Goal: Task Accomplishment & Management: Complete application form

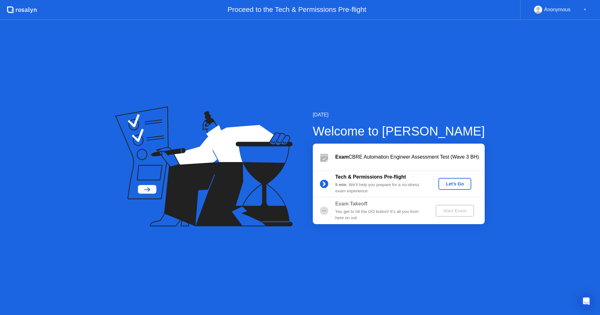
click at [450, 184] on div "Let's Go" at bounding box center [455, 183] width 28 height 5
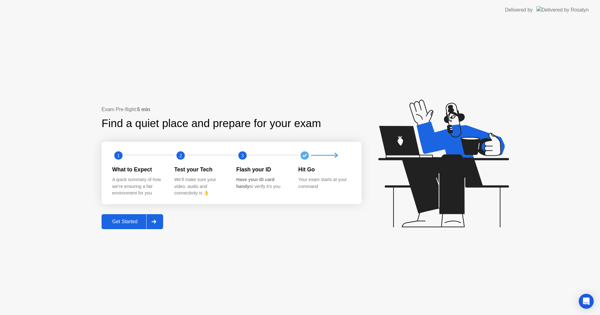
click at [141, 225] on div "Get Started" at bounding box center [124, 222] width 43 height 6
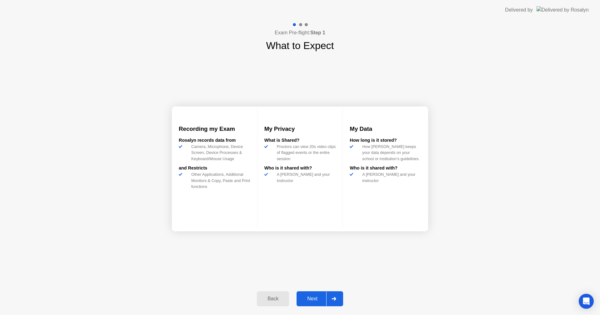
click at [308, 300] on div "Next" at bounding box center [312, 299] width 28 height 6
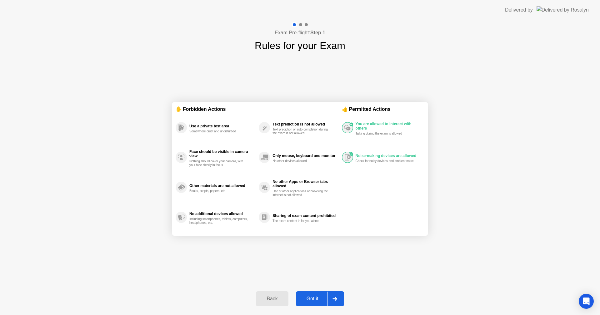
click at [259, 201] on div "No other Apps or Browser tabs allowed Use of other applications or browsing the…" at bounding box center [300, 187] width 83 height 30
click at [314, 297] on div "Got it" at bounding box center [312, 299] width 29 height 6
select select "Available cameras"
select select "Available speakers"
select select "Available microphones"
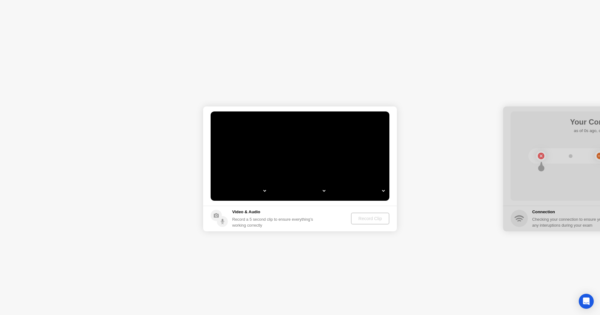
select select "**********"
select select "*******"
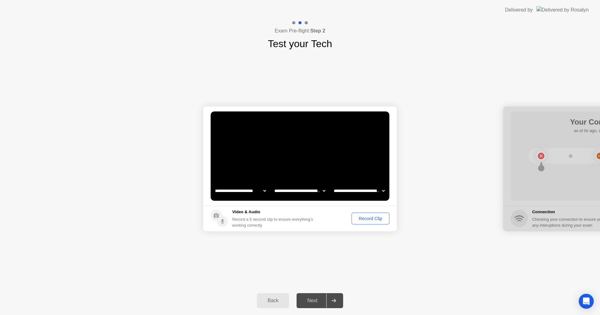
click at [313, 189] on select "**********" at bounding box center [299, 191] width 53 height 12
select select "**********"
click at [273, 185] on select "**********" at bounding box center [299, 191] width 53 height 12
click at [349, 195] on select "**********" at bounding box center [358, 191] width 53 height 12
select select "**********"
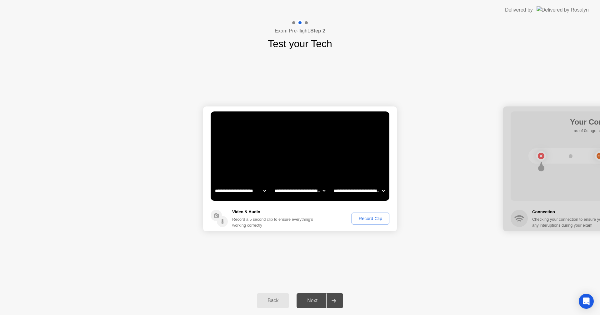
click at [332, 185] on select "**********" at bounding box center [358, 191] width 53 height 12
click at [362, 223] on button "Record Clip" at bounding box center [370, 219] width 38 height 12
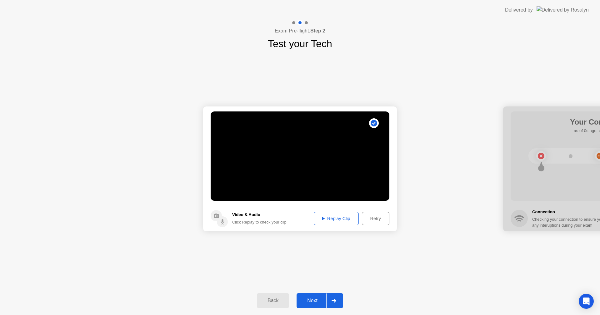
click at [344, 220] on div "Replay Clip" at bounding box center [336, 218] width 41 height 5
click at [225, 223] on circle at bounding box center [222, 221] width 11 height 11
click at [341, 219] on div "Replay Clip" at bounding box center [336, 218] width 41 height 5
click at [379, 217] on div "Retry" at bounding box center [375, 218] width 23 height 5
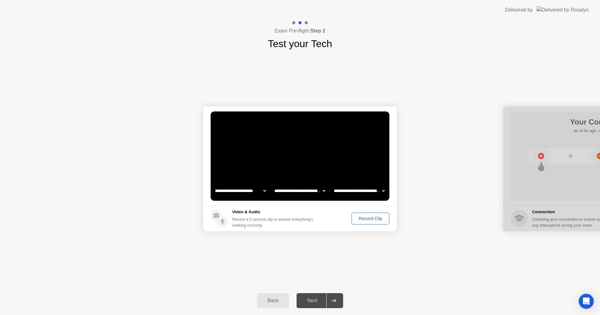
click at [346, 194] on select "**********" at bounding box center [358, 191] width 53 height 12
click at [332, 185] on select "**********" at bounding box center [358, 191] width 53 height 12
click at [369, 222] on button "Record Clip" at bounding box center [370, 219] width 38 height 12
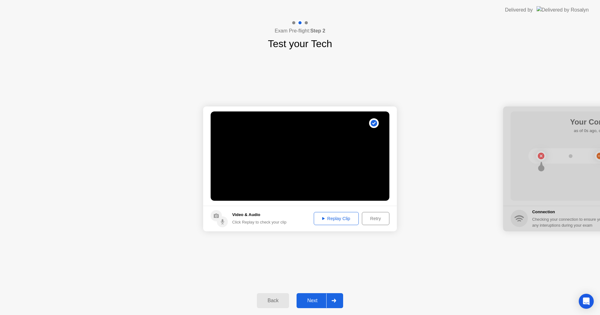
click at [329, 223] on button "Replay Clip" at bounding box center [336, 218] width 45 height 13
click at [325, 221] on div "Replay Clip" at bounding box center [336, 218] width 41 height 5
click at [328, 221] on div "Replay Clip" at bounding box center [336, 218] width 41 height 5
click at [314, 298] on div "Next" at bounding box center [312, 301] width 28 height 6
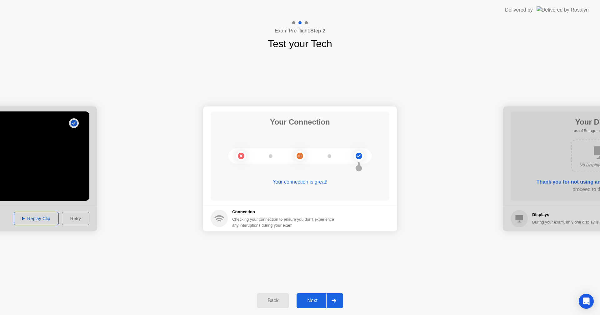
click at [316, 305] on button "Next" at bounding box center [319, 300] width 47 height 15
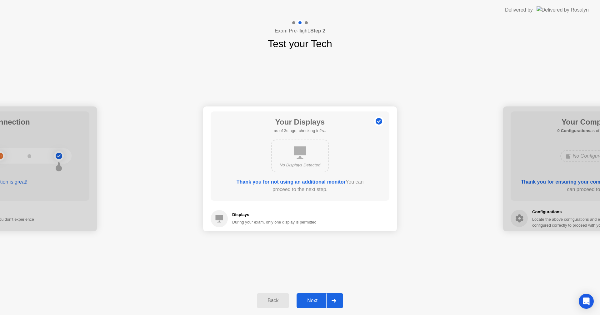
click at [316, 305] on button "Next" at bounding box center [319, 300] width 47 height 15
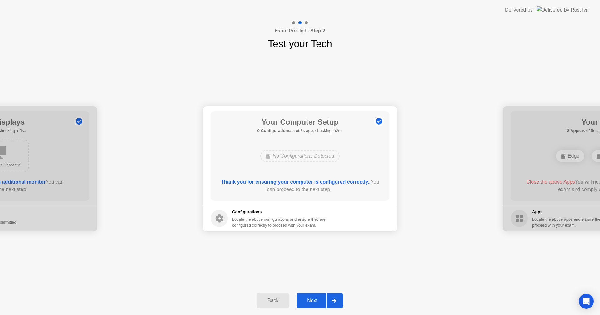
click at [316, 305] on button "Next" at bounding box center [319, 300] width 47 height 15
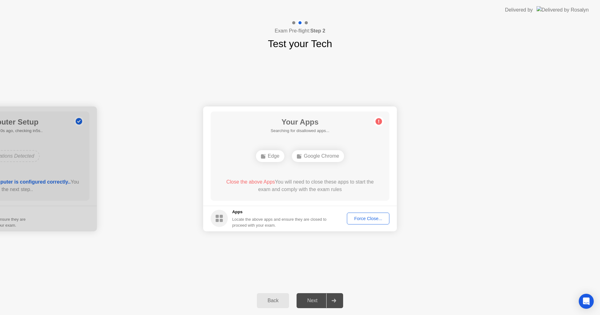
click at [309, 157] on div "Google Chrome" at bounding box center [318, 156] width 52 height 12
click at [273, 157] on div "Edge" at bounding box center [270, 156] width 28 height 12
click at [371, 220] on div "Force Close..." at bounding box center [368, 218] width 38 height 5
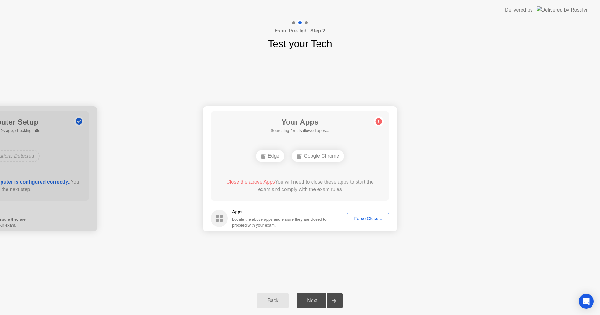
click at [371, 223] on button "Force Close..." at bounding box center [368, 219] width 42 height 12
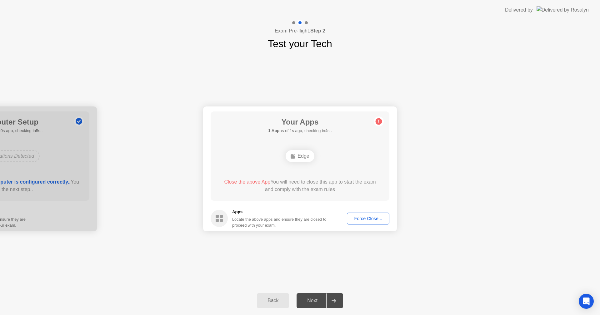
click at [301, 157] on div "Edge" at bounding box center [299, 156] width 28 height 12
click at [358, 187] on div "Close the above App You will need to close this app to start the exam and compl…" at bounding box center [300, 185] width 161 height 15
click at [306, 161] on div "Edge" at bounding box center [299, 156] width 28 height 12
click at [297, 180] on div "Close the above App You will need to close this app to start the exam and compl…" at bounding box center [300, 185] width 161 height 15
click at [363, 220] on div "Force Close..." at bounding box center [368, 218] width 38 height 5
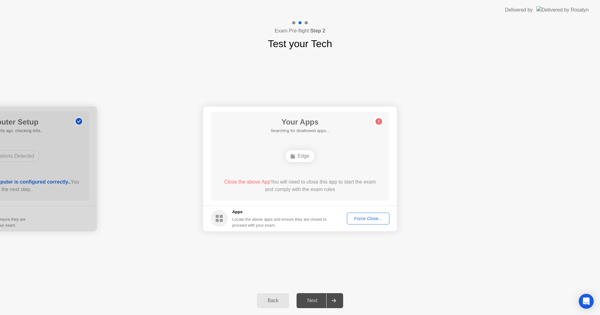
click at [289, 190] on div "Close the above App You will need to close this app to start the exam and compl…" at bounding box center [300, 185] width 161 height 15
click at [297, 155] on div "Edge" at bounding box center [299, 156] width 28 height 12
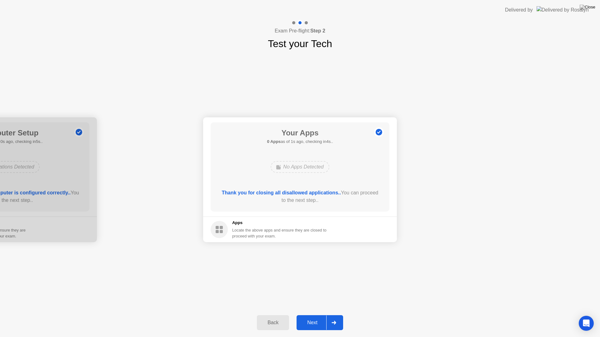
click at [309, 315] on button "Next" at bounding box center [319, 322] width 47 height 15
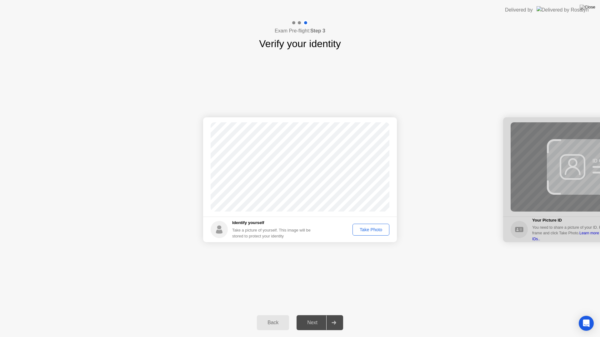
click at [365, 232] on div "Take Photo" at bounding box center [370, 229] width 32 height 5
click at [314, 315] on div "Next" at bounding box center [312, 323] width 28 height 6
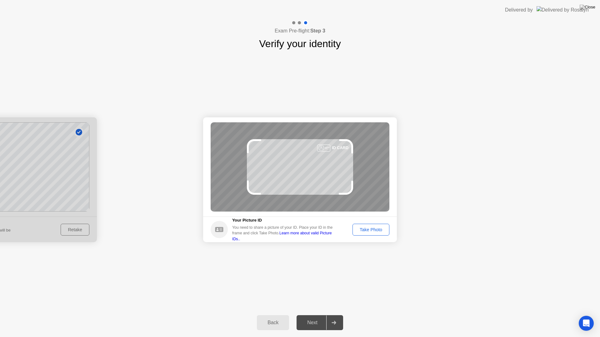
click at [368, 231] on div "Take Photo" at bounding box center [370, 229] width 32 height 5
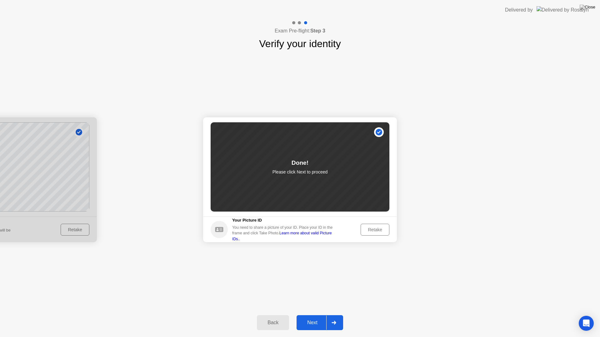
click at [312, 315] on div "Back Next" at bounding box center [300, 323] width 600 height 29
click at [309, 315] on div "Next" at bounding box center [312, 323] width 28 height 6
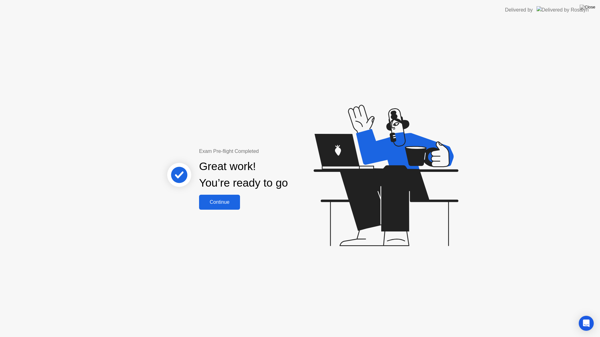
click at [228, 194] on div "Great work! You’re ready to go" at bounding box center [243, 175] width 169 height 40
click at [227, 196] on button "Continue" at bounding box center [219, 202] width 41 height 15
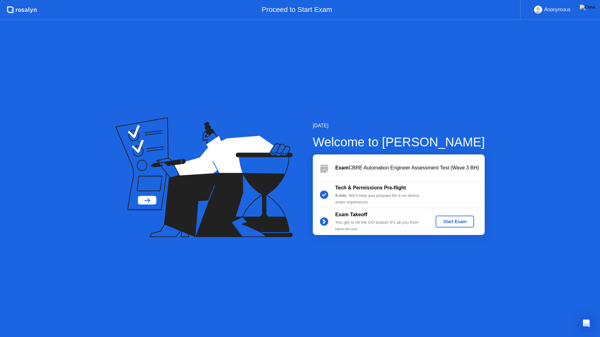
click at [450, 224] on div "Start Exam" at bounding box center [454, 221] width 33 height 5
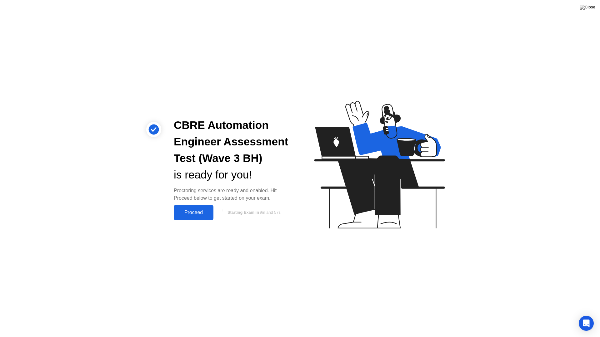
click at [183, 210] on div "Proceed" at bounding box center [193, 213] width 36 height 6
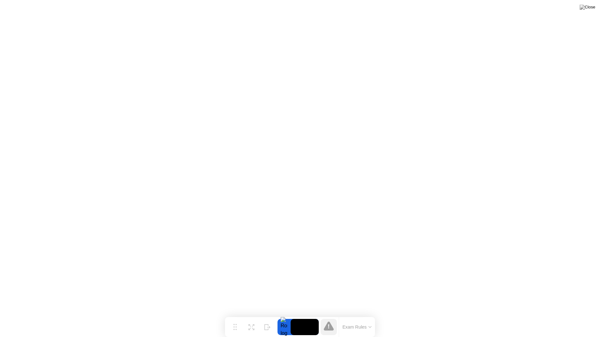
click at [366, 315] on button "Exam Rules" at bounding box center [356, 327] width 33 height 6
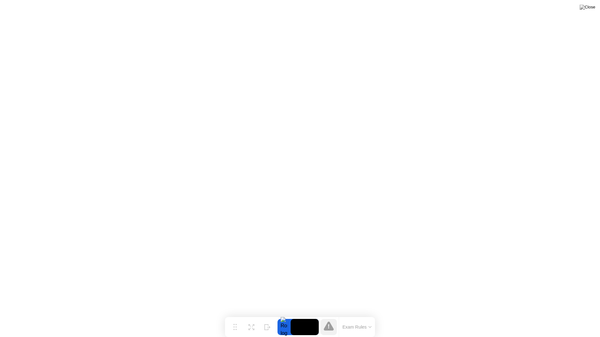
click at [281, 315] on div at bounding box center [283, 327] width 13 height 16
click at [343, 315] on button "Exam Rules" at bounding box center [356, 327] width 33 height 6
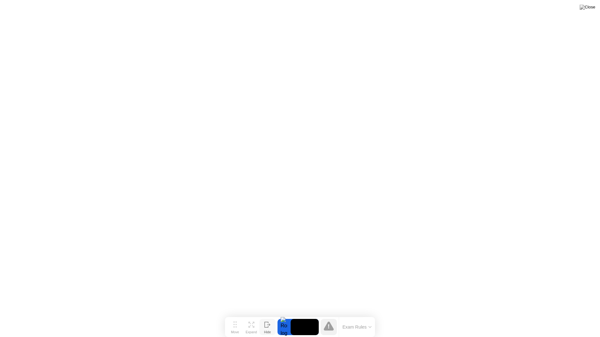
click at [266, 315] on icon at bounding box center [267, 325] width 6 height 6
click at [572, 315] on div "Show" at bounding box center [575, 332] width 8 height 4
click at [282, 315] on div at bounding box center [283, 327] width 13 height 16
click at [233, 315] on circle at bounding box center [233, 327] width 1 height 1
click at [252, 315] on icon at bounding box center [253, 326] width 2 height 2
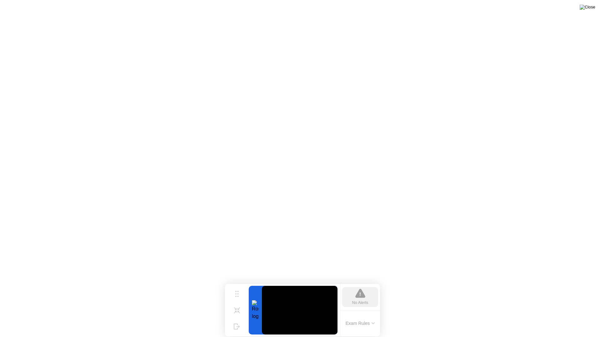
click at [591, 9] on img at bounding box center [587, 7] width 16 height 5
